Goal: Check status: Check status

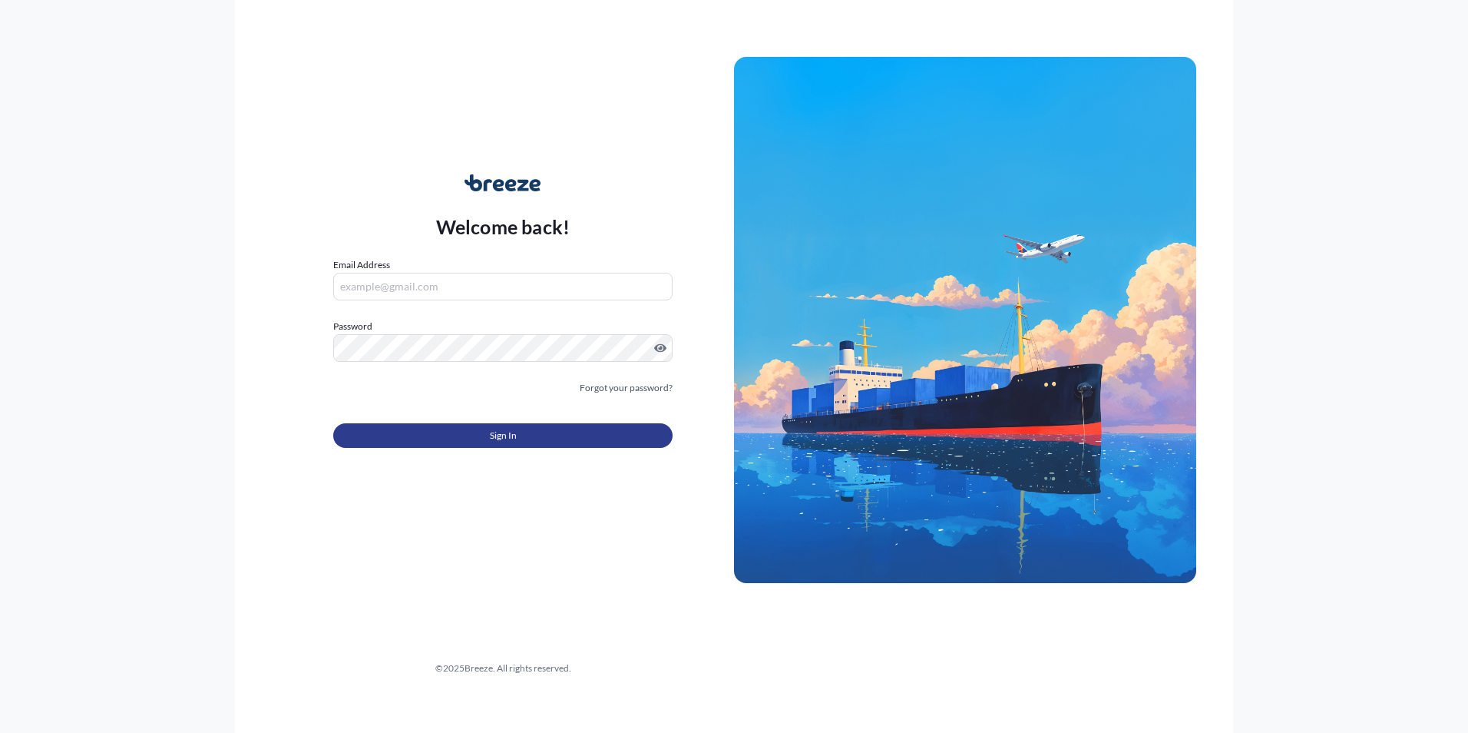
type input "[PERSON_NAME][EMAIL_ADDRESS][DOMAIN_NAME]"
click at [492, 434] on span "Sign In" at bounding box center [503, 435] width 27 height 15
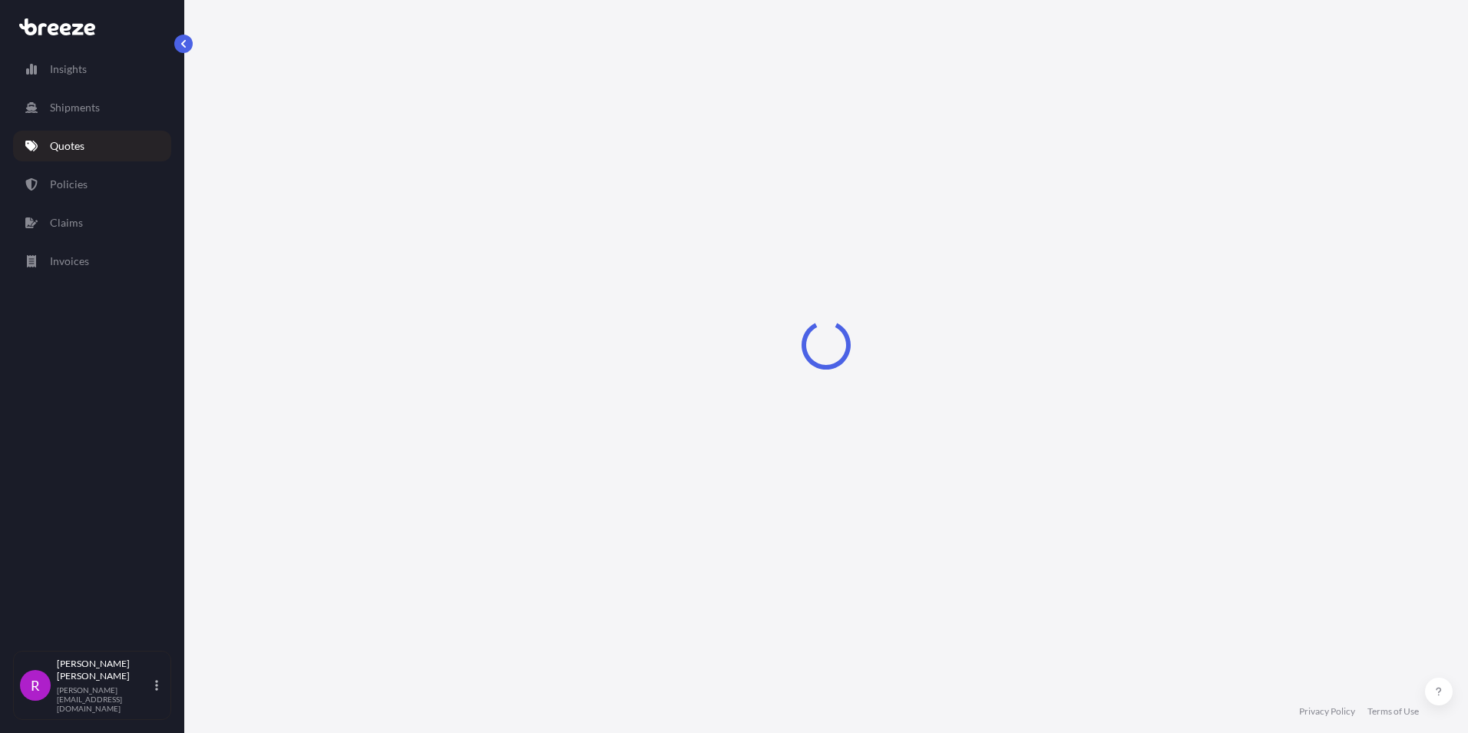
select select "Road"
select select "Sea"
select select "2"
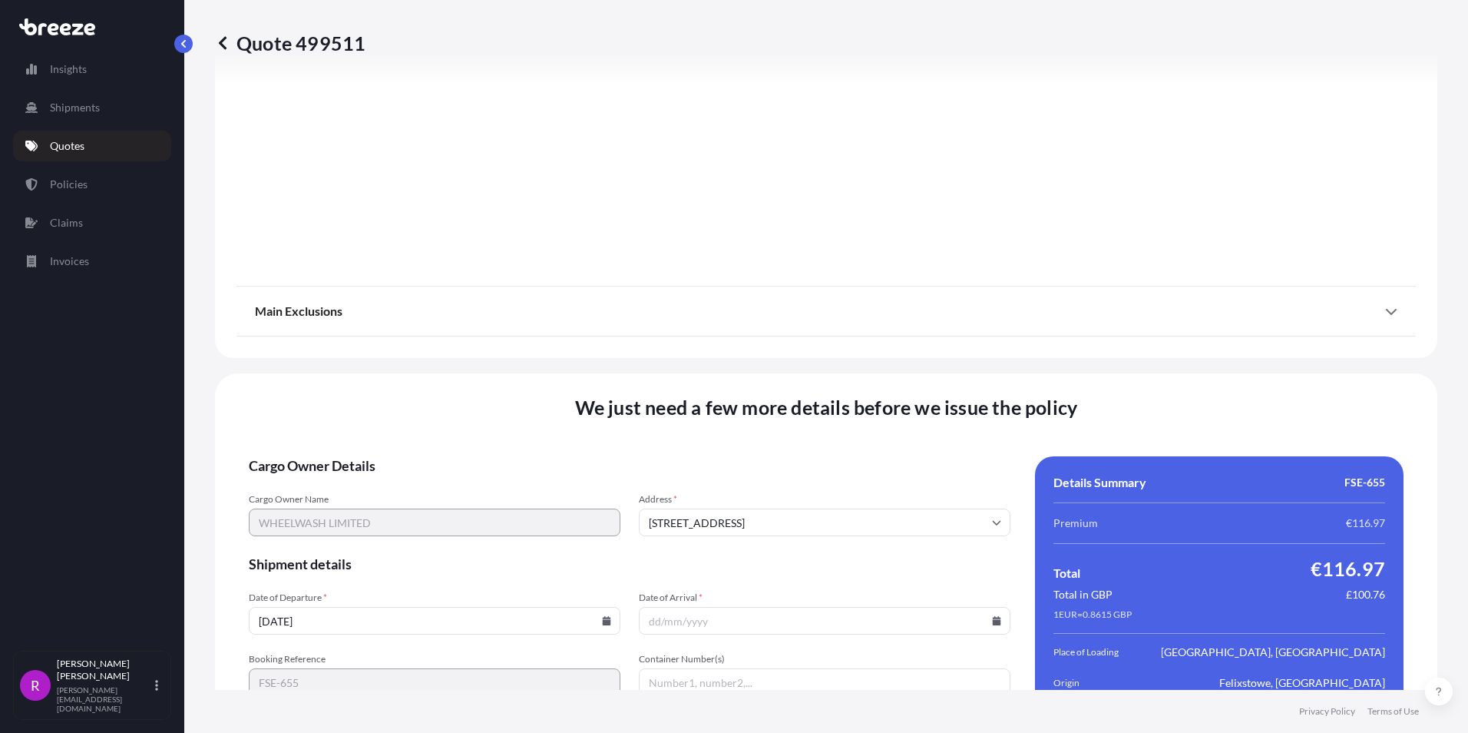
scroll to position [1827, 0]
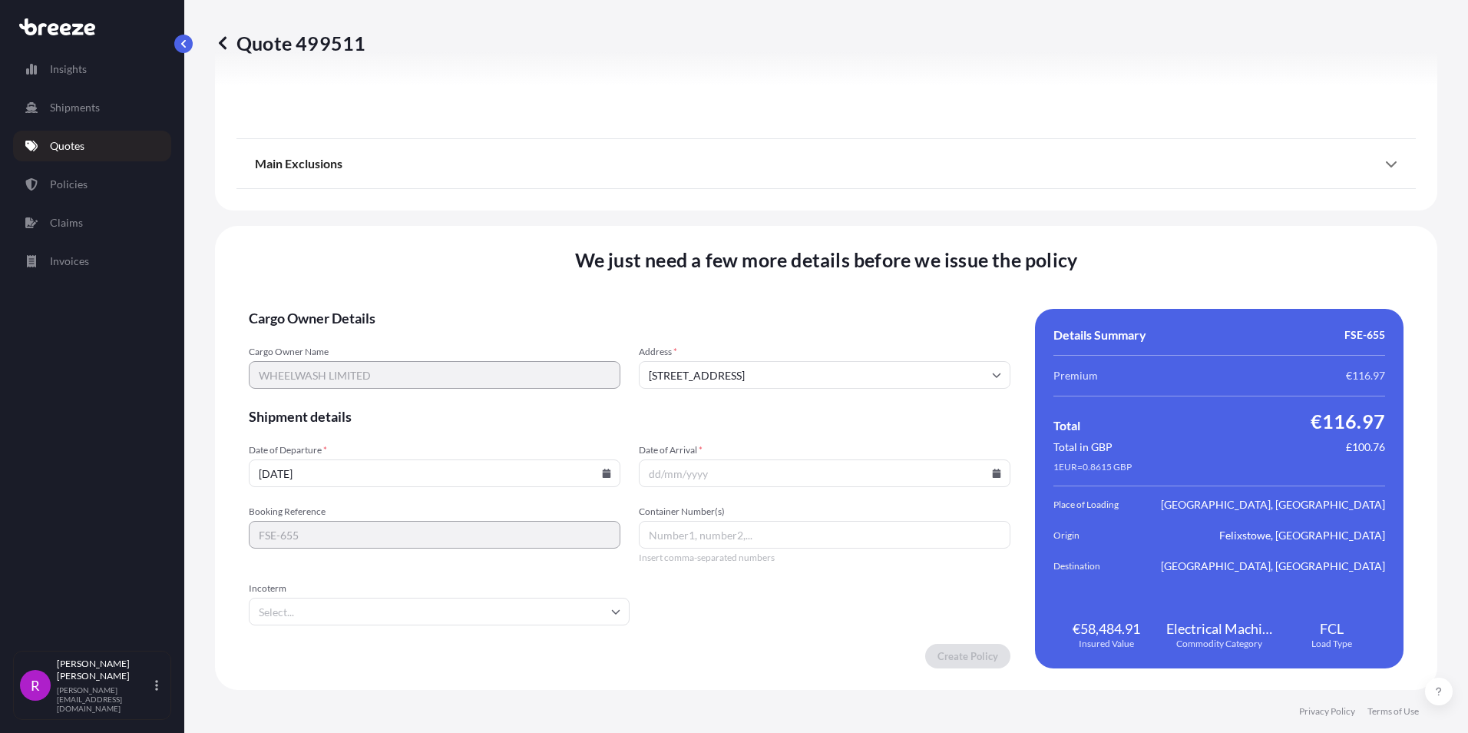
click at [648, 475] on input "Date of Arrival *" at bounding box center [825, 473] width 372 height 28
type input "[DATE]"
click at [706, 537] on input "Container Number(s)" at bounding box center [825, 535] width 372 height 28
click at [707, 534] on input "Container Number(s)" at bounding box center [825, 535] width 372 height 28
paste input "SEGU7318435"
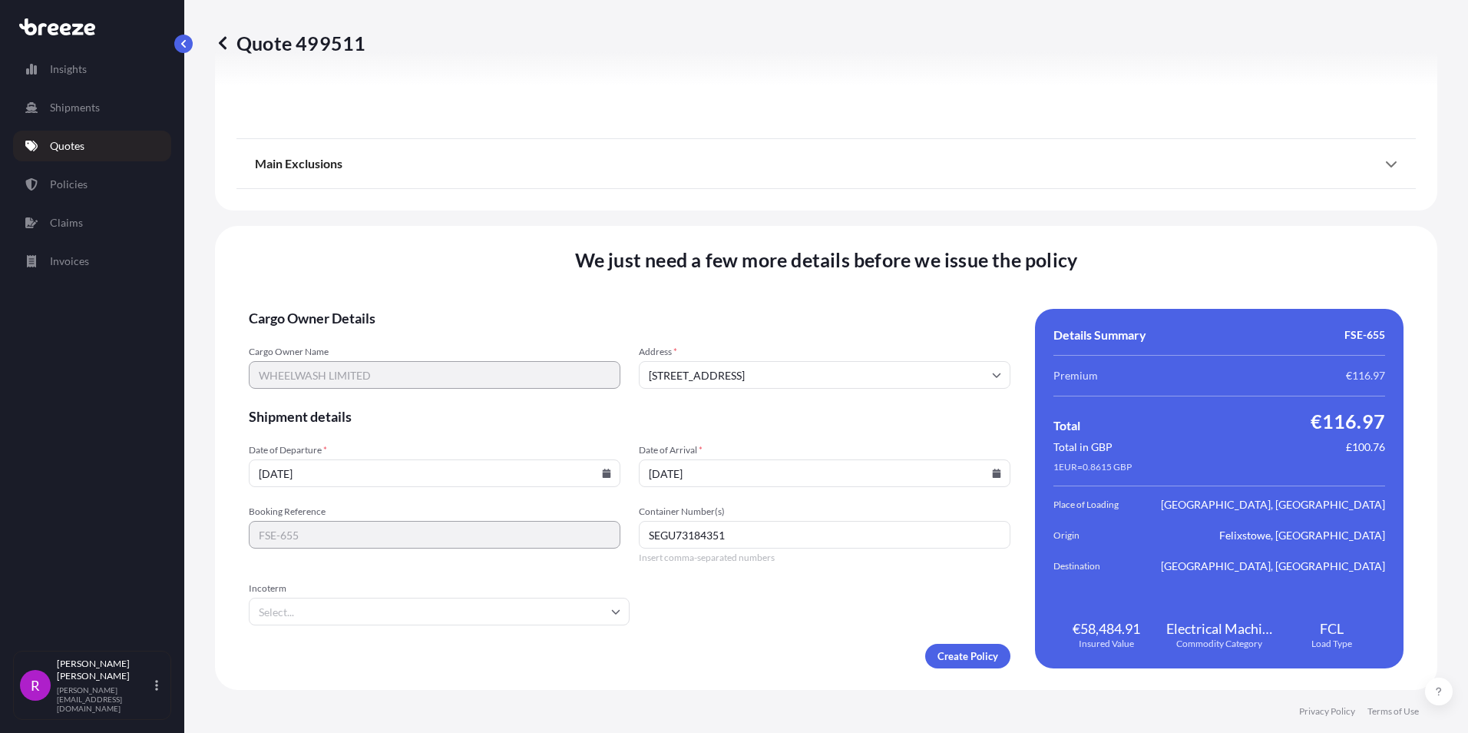
type input "SEGU73184351"
click at [309, 604] on input "Incoterm" at bounding box center [439, 611] width 381 height 28
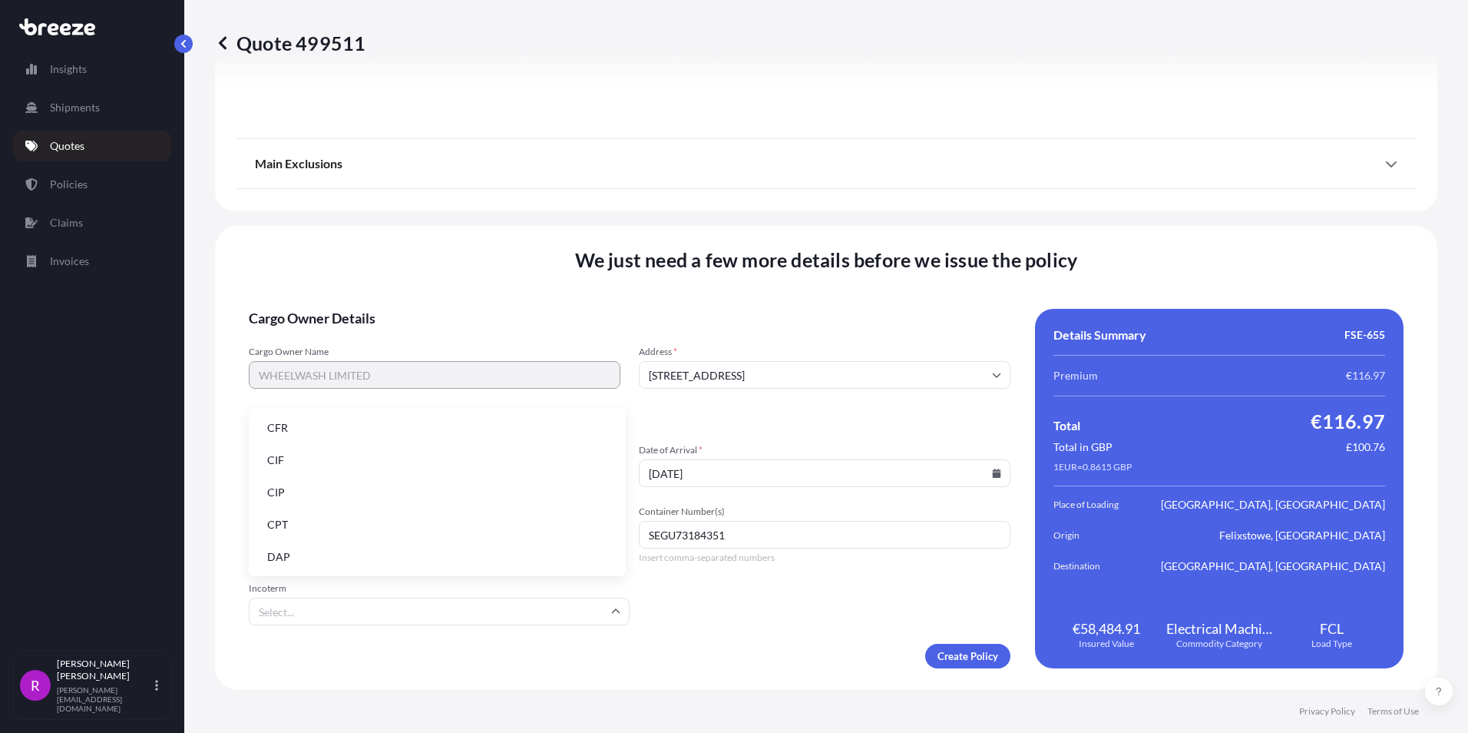
click at [291, 465] on li "CIF" at bounding box center [437, 459] width 365 height 29
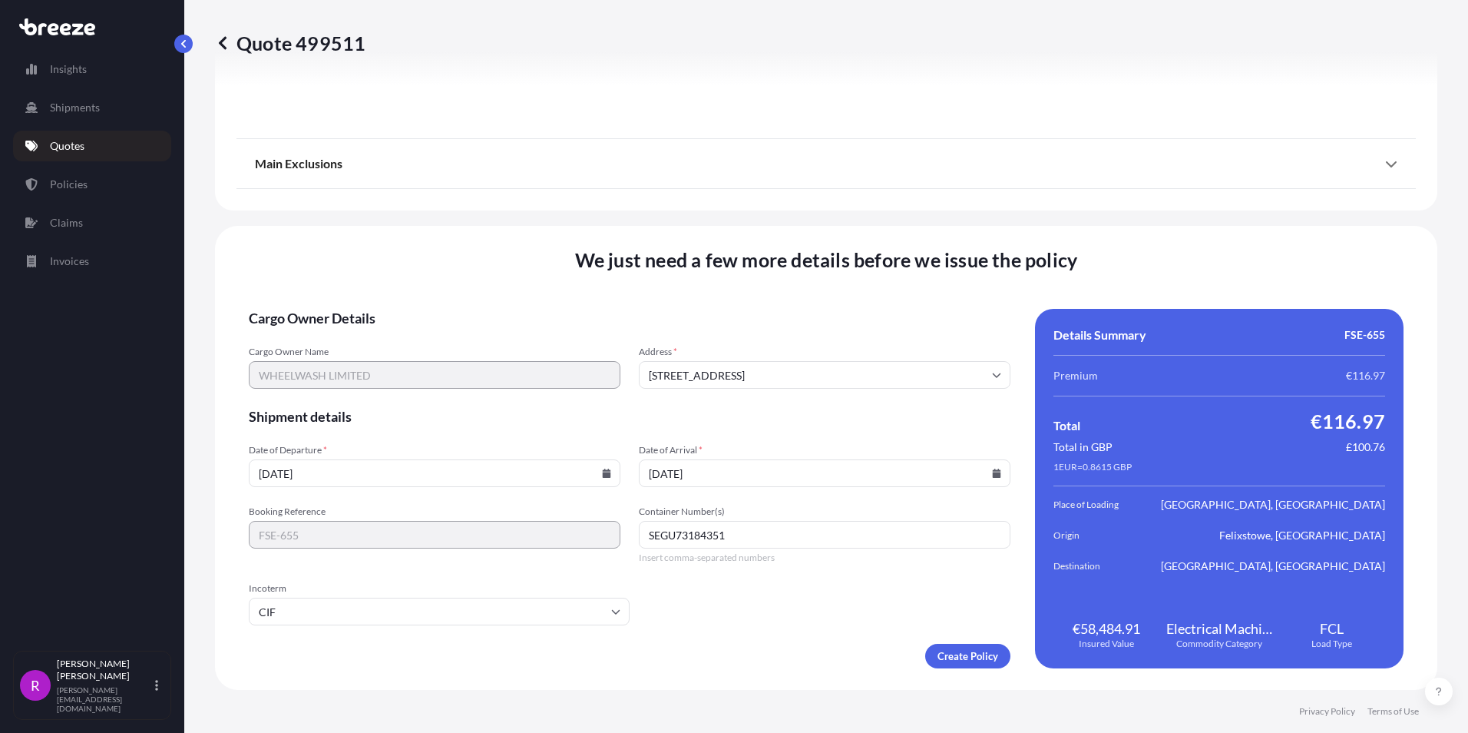
click at [729, 637] on form "Cargo Owner Details Cargo Owner Name WHEELWASH LIMITED Address [GEOGRAPHIC_DATA…" at bounding box center [630, 488] width 762 height 359
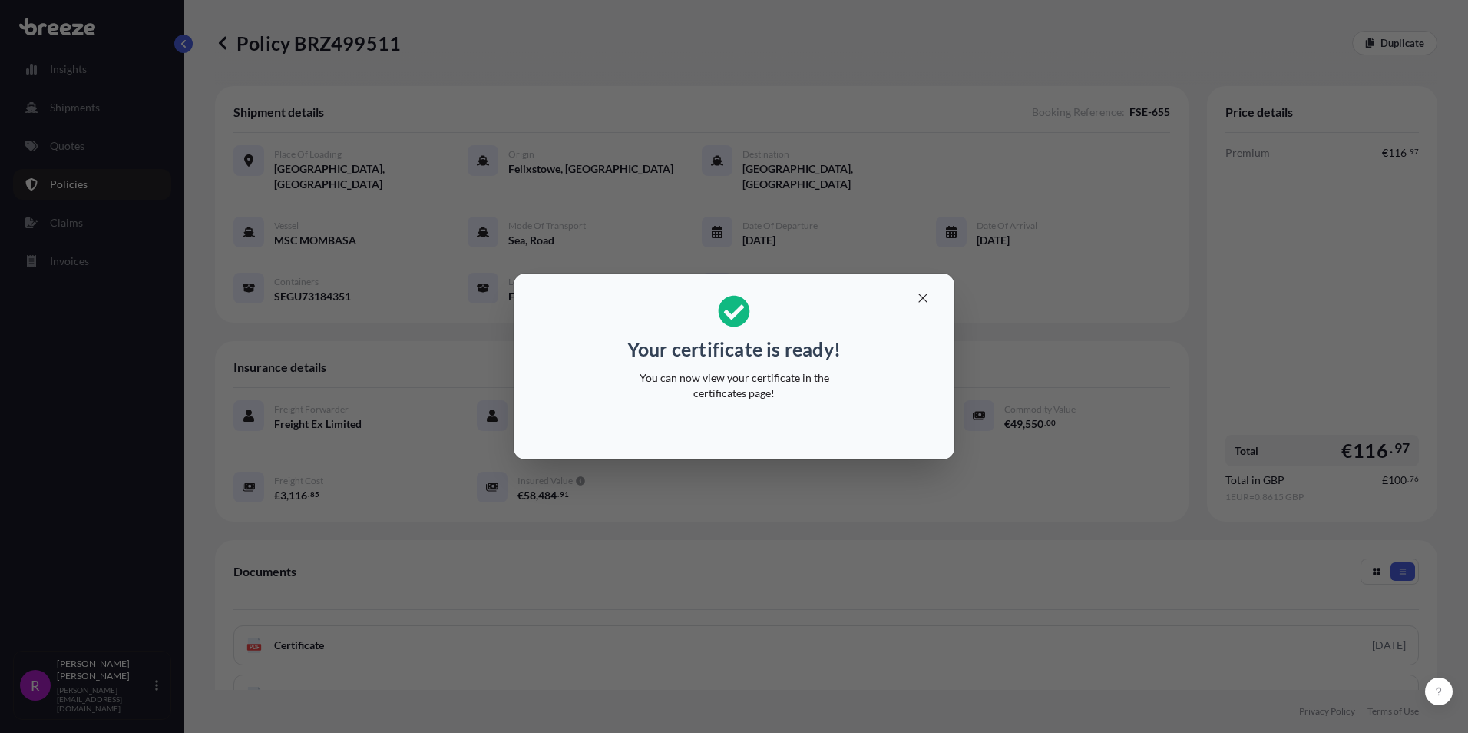
click at [955, 208] on div "Your certificate is ready! You can now view your certificate in the certificate…" at bounding box center [734, 366] width 1468 height 733
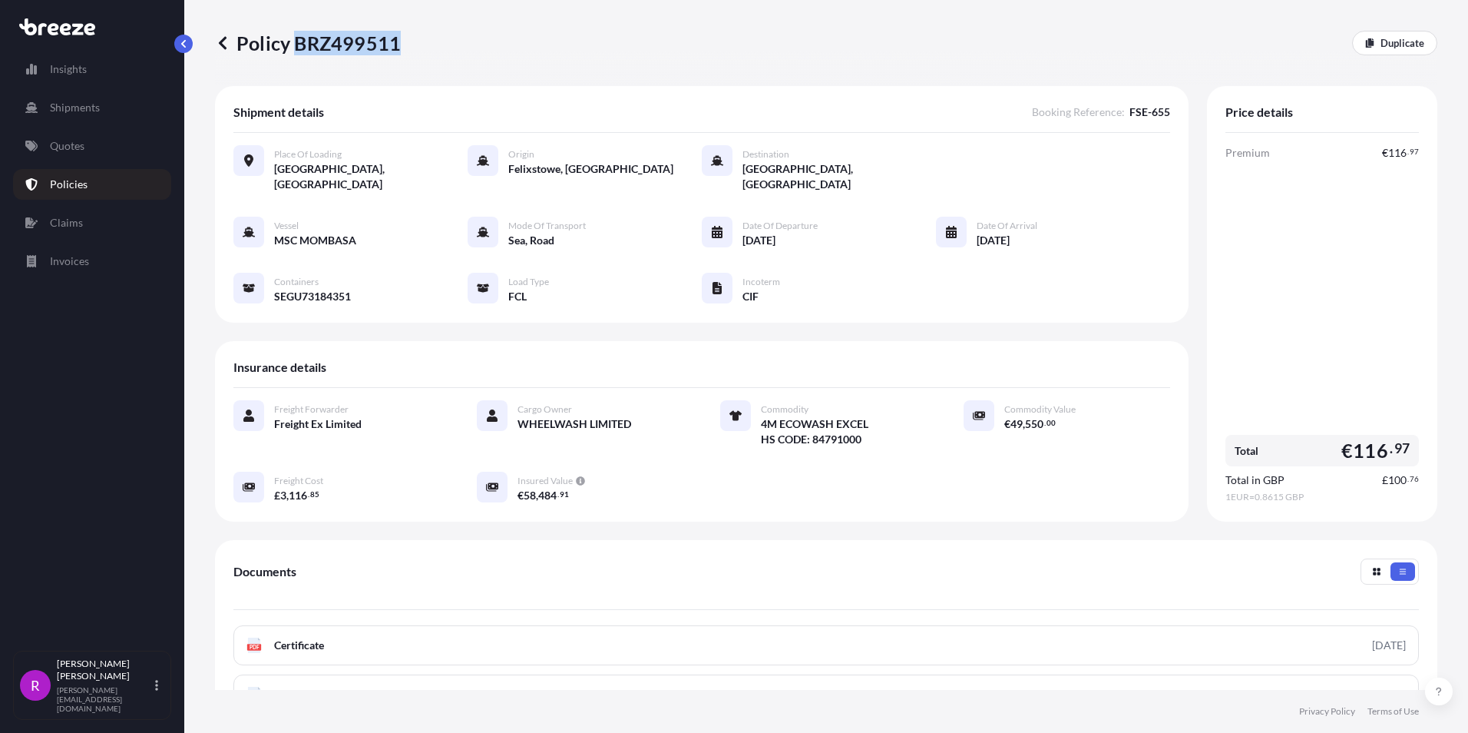
drag, startPoint x: 297, startPoint y: 42, endPoint x: 396, endPoint y: 45, distance: 99.1
click at [396, 45] on p "Policy BRZ499511" at bounding box center [308, 43] width 186 height 25
copy p "BRZ499511"
